Goal: Task Accomplishment & Management: Manage account settings

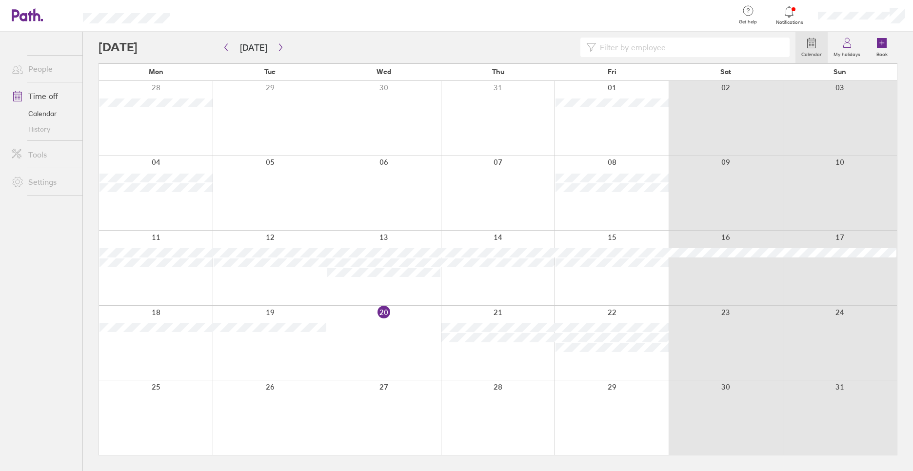
click at [284, 50] on div at bounding box center [447, 48] width 697 height 20
click at [279, 45] on icon "button" at bounding box center [280, 47] width 3 height 7
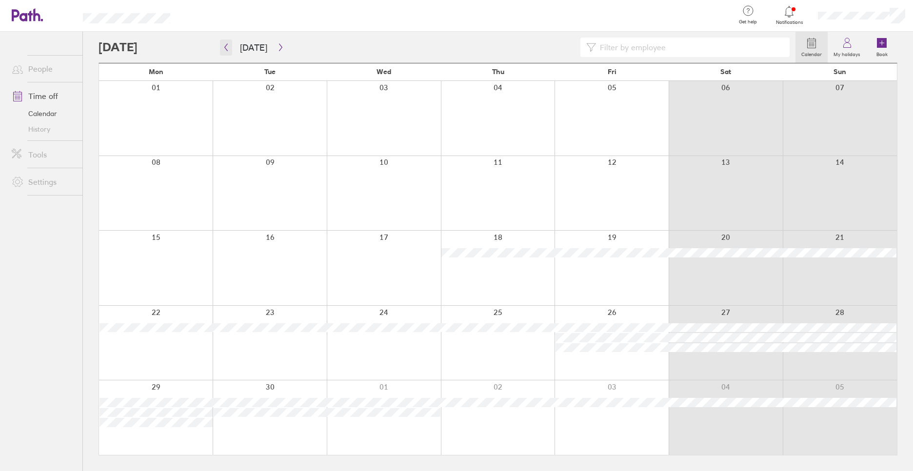
click at [223, 46] on icon "button" at bounding box center [225, 47] width 7 height 8
